Goal: Information Seeking & Learning: Learn about a topic

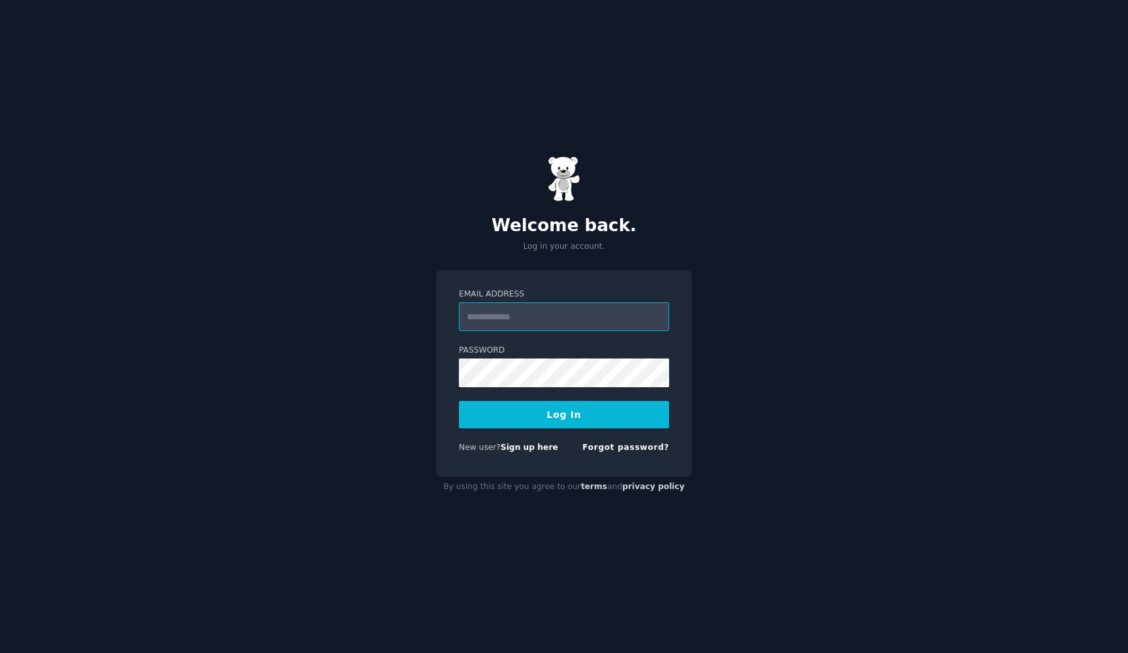
type input "**********"
click at [564, 414] on button "Log In" at bounding box center [564, 414] width 210 height 27
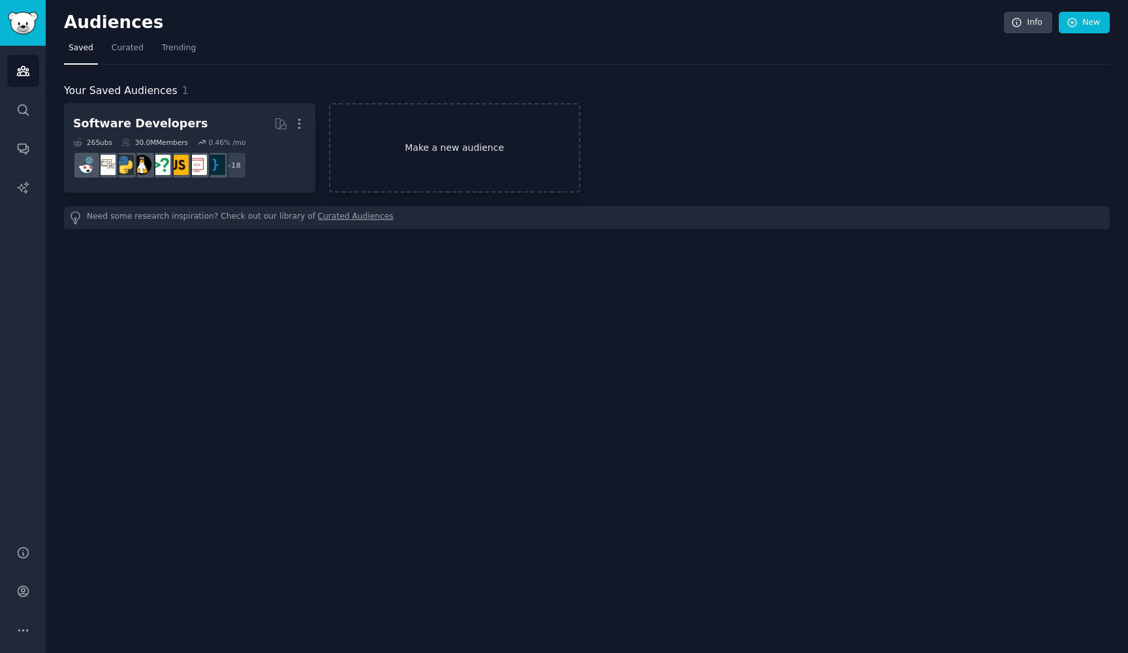
click at [437, 151] on link "Make a new audience" at bounding box center [454, 147] width 251 height 89
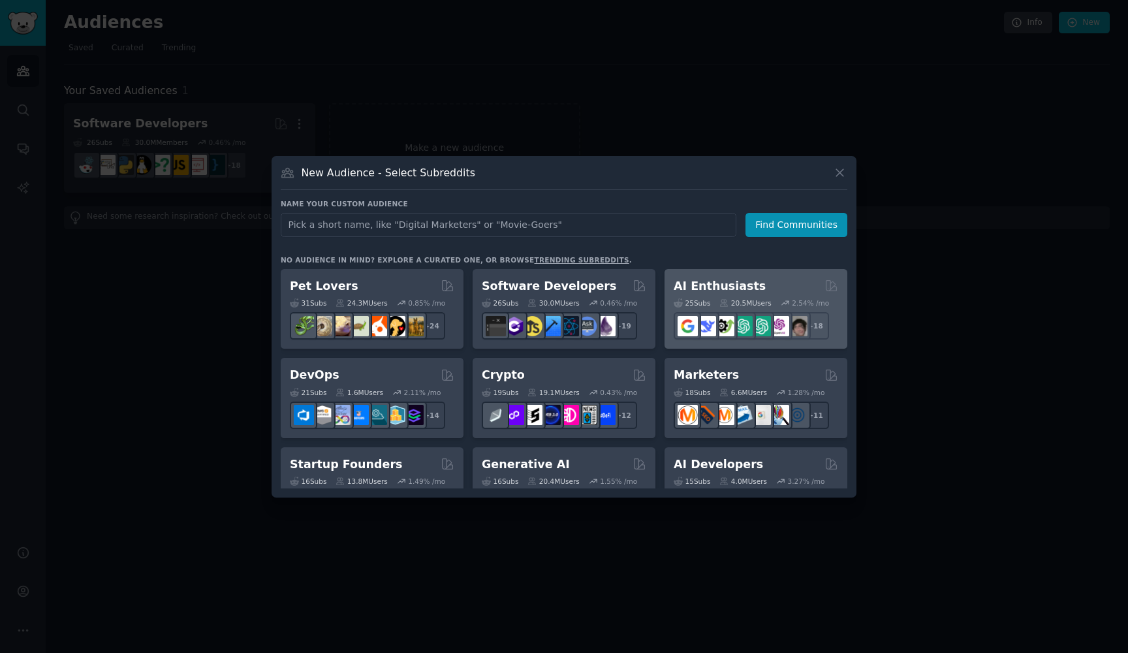
click at [729, 302] on icon at bounding box center [724, 302] width 9 height 9
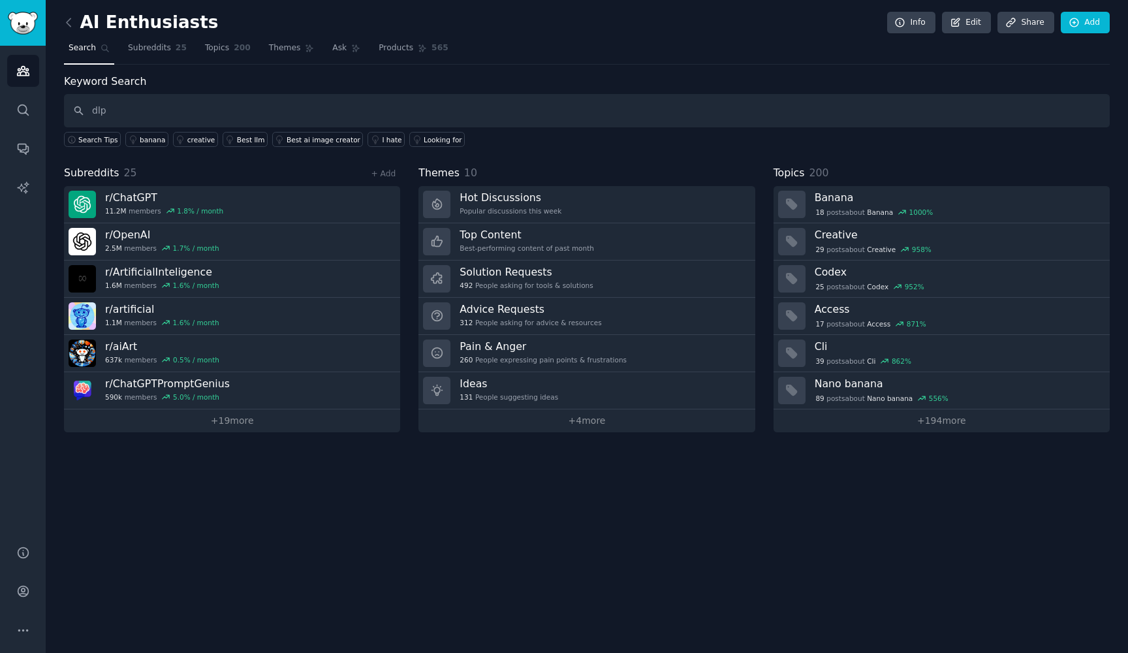
type input "dlp"
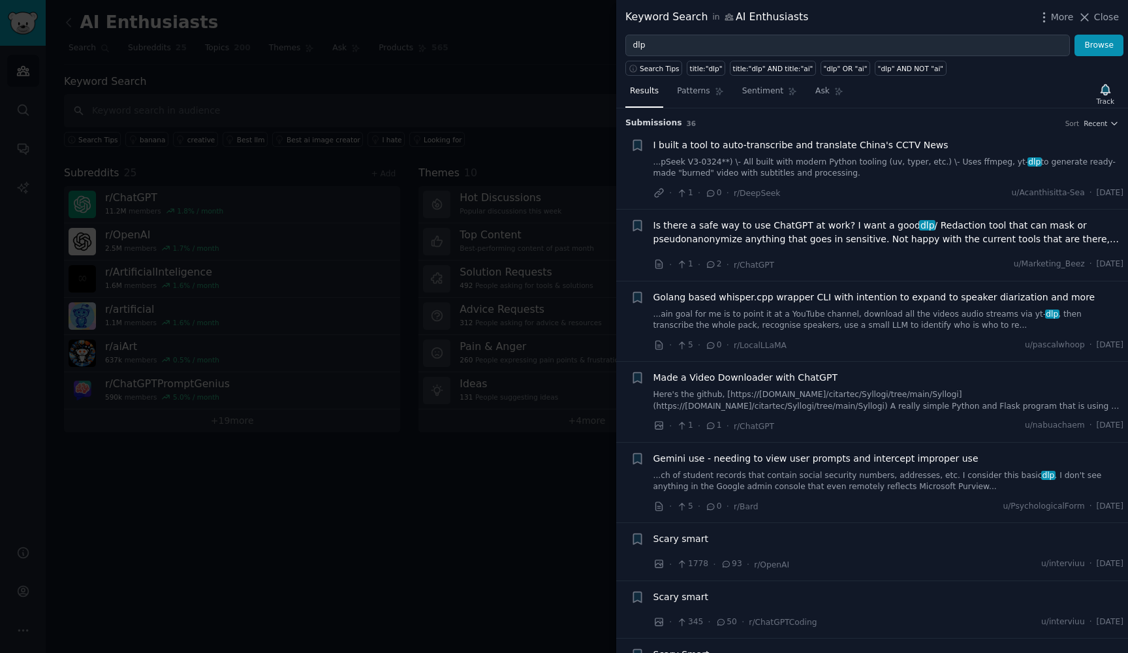
click at [764, 227] on span "Is there a safe way to use ChatGPT at work? I want a good dlp / Redaction tool …" at bounding box center [889, 232] width 471 height 27
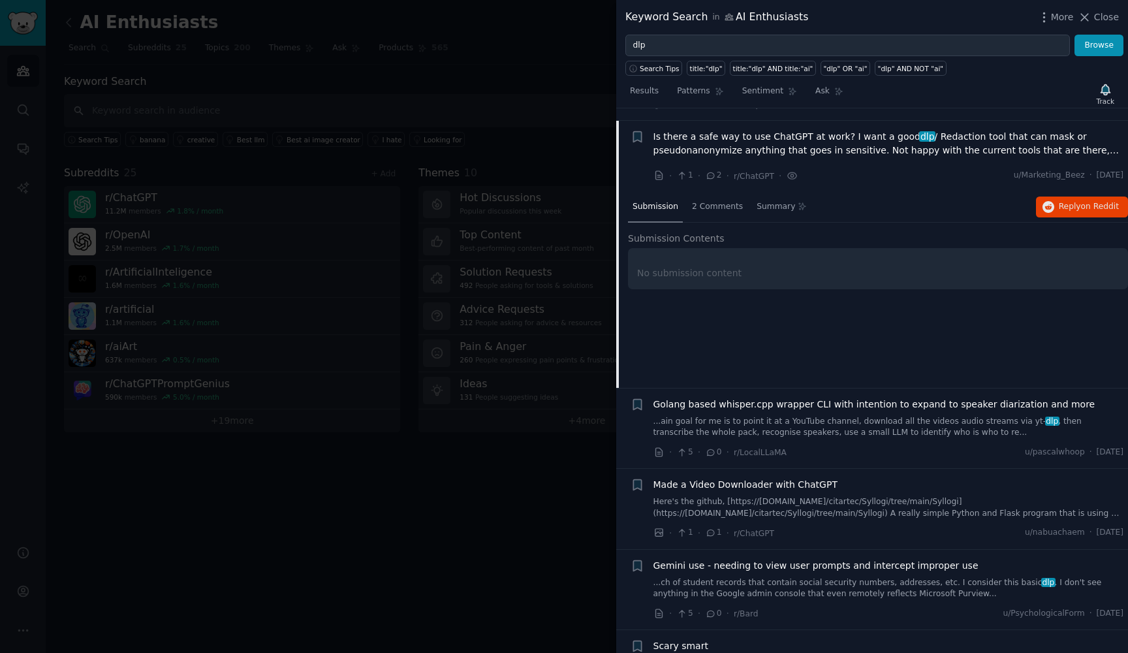
scroll to position [101, 0]
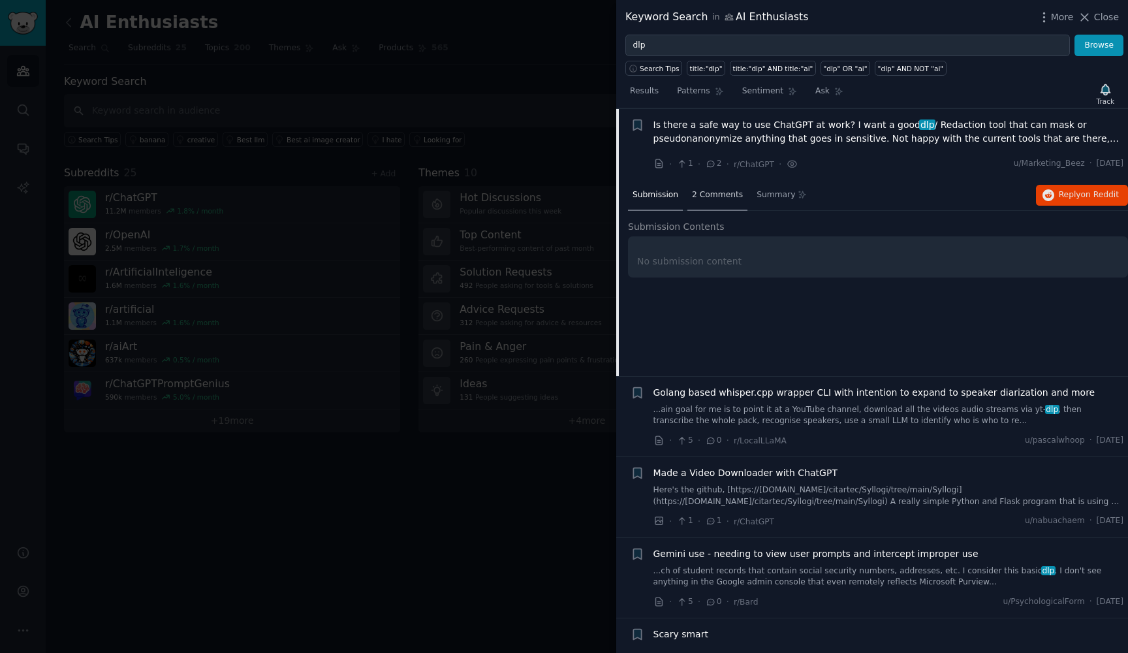
click at [710, 197] on span "2 Comments" at bounding box center [717, 195] width 51 height 12
